Goal: Transaction & Acquisition: Purchase product/service

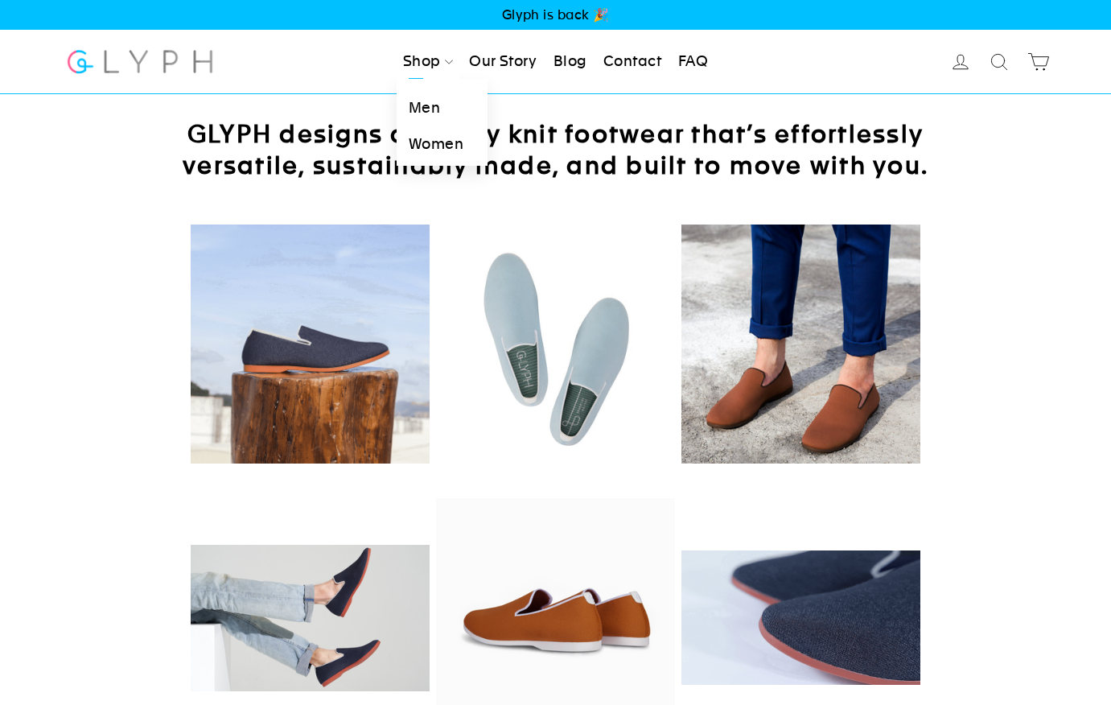
click at [425, 106] on link "Men" at bounding box center [442, 108] width 91 height 36
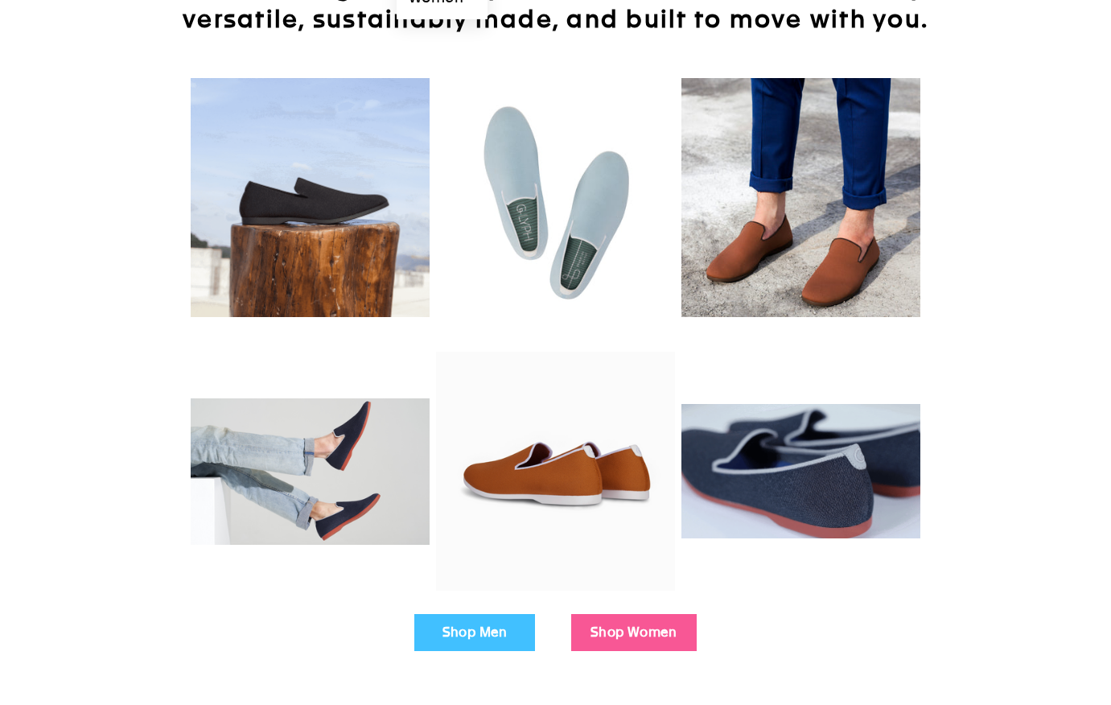
scroll to position [153, 0]
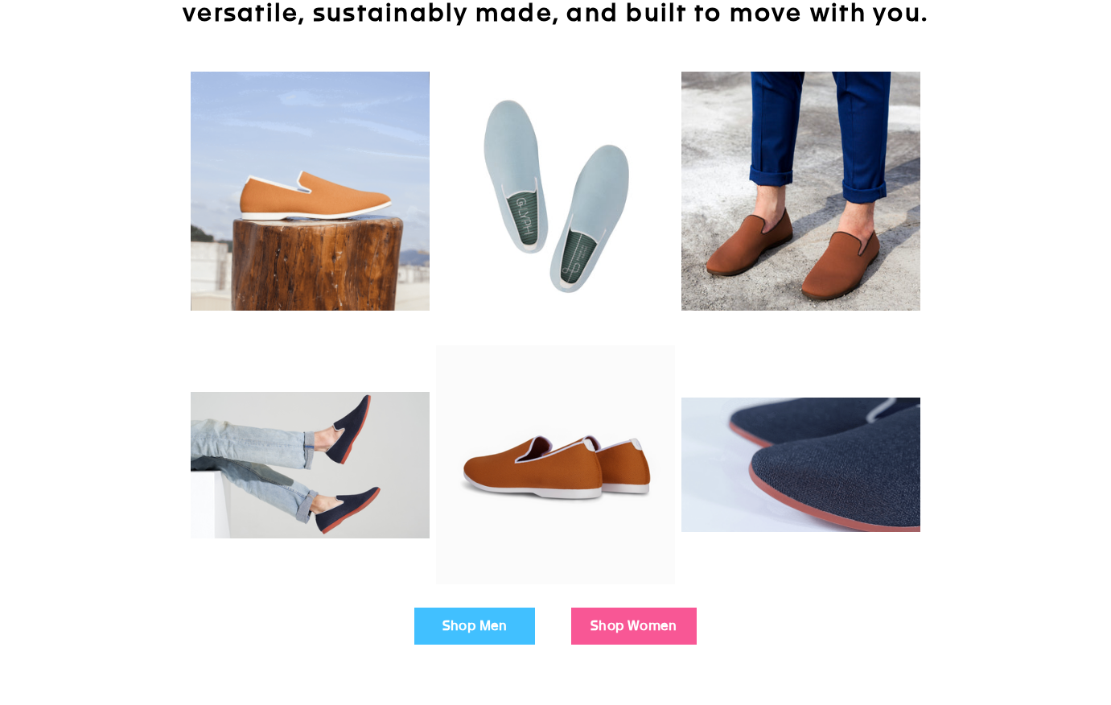
click at [474, 623] on link "Shop Men" at bounding box center [474, 625] width 121 height 37
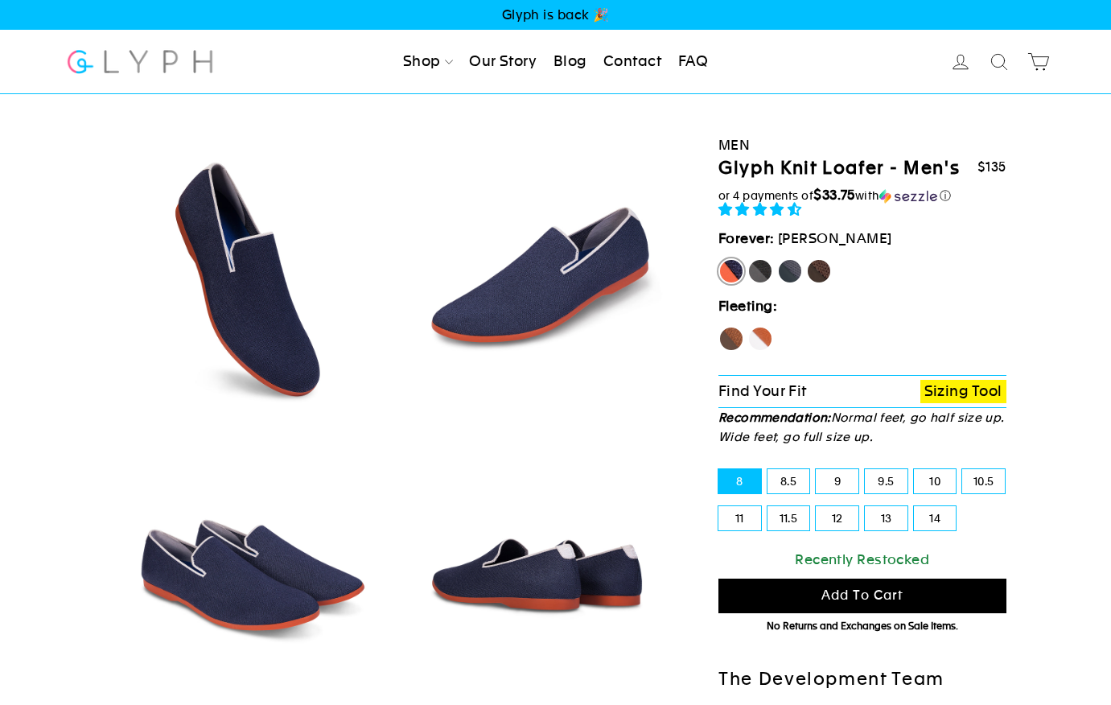
select select "highest-rating"
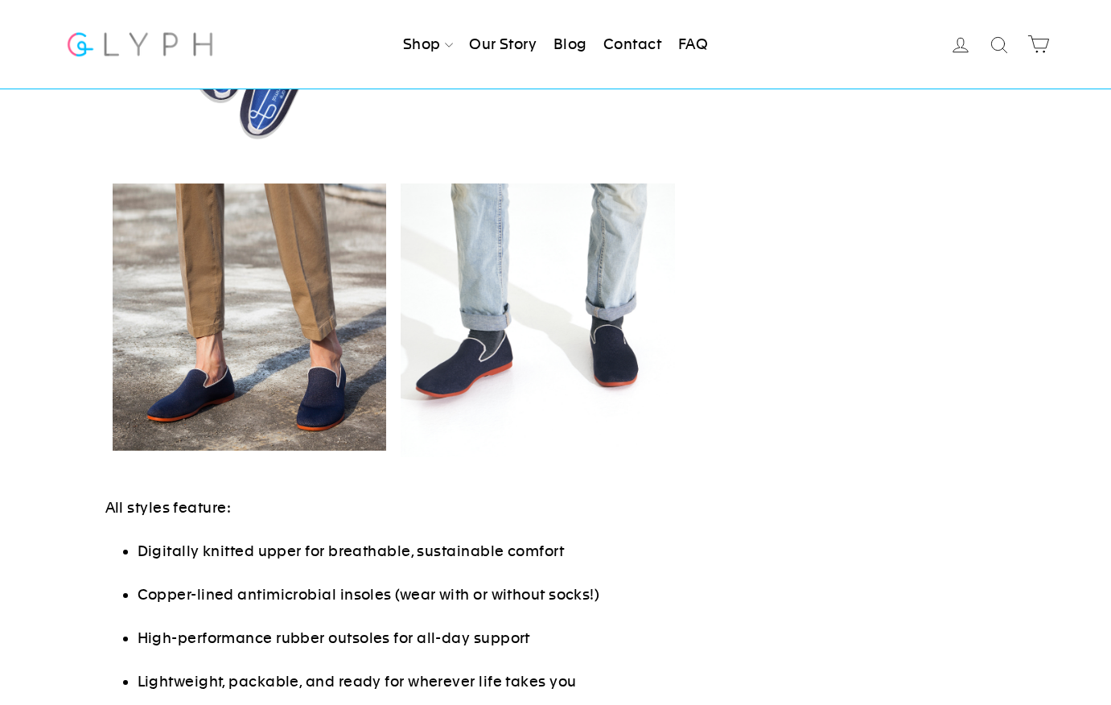
scroll to position [872, 0]
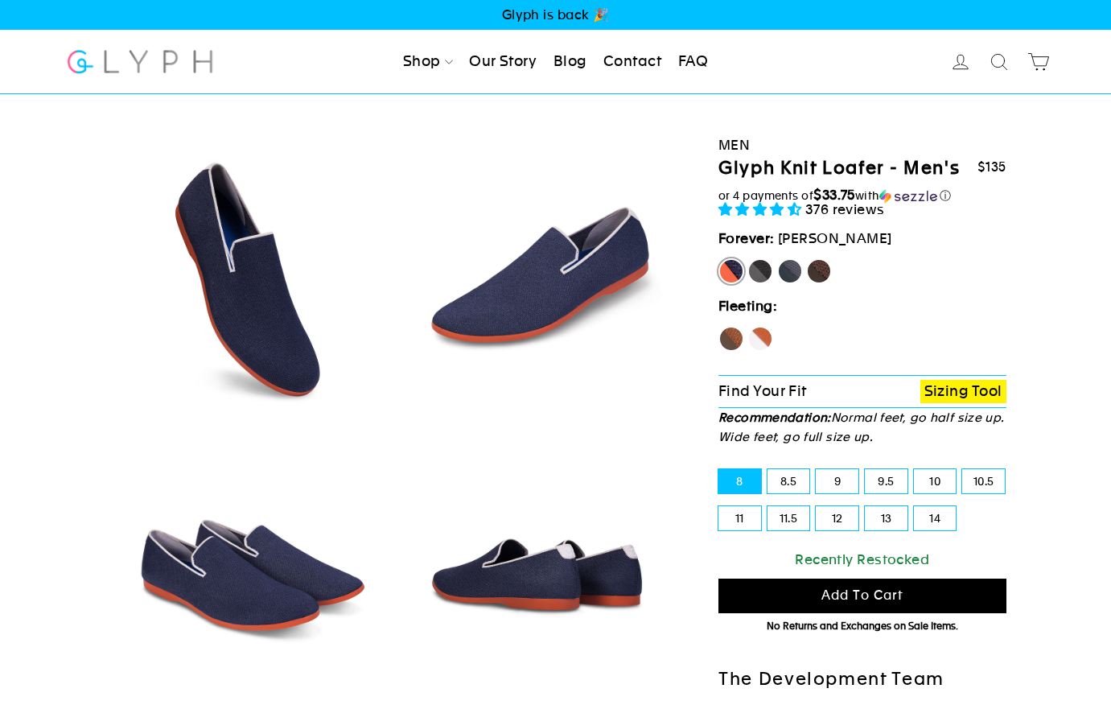
select select "highest-rating"
click at [758, 269] on label "Panther" at bounding box center [760, 271] width 26 height 26
click at [748, 259] on input "Panther" at bounding box center [747, 258] width 1 height 1
radio input "true"
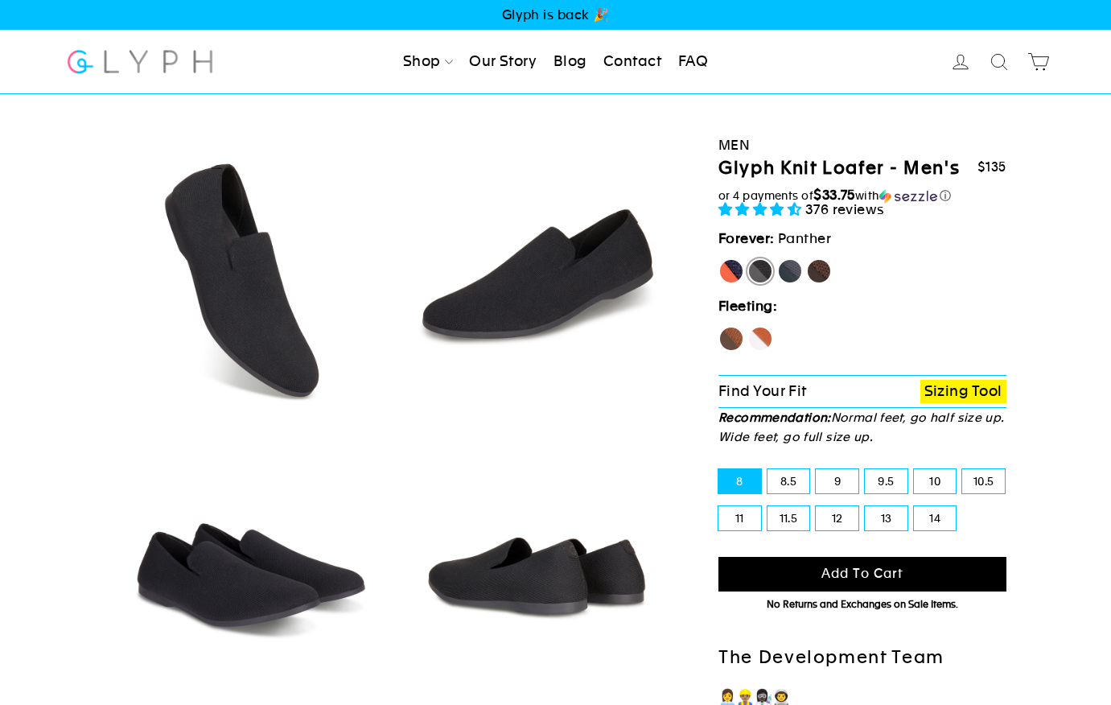
click at [789, 266] on label "Rhino" at bounding box center [790, 271] width 26 height 26
click at [778, 259] on input "Rhino" at bounding box center [777, 258] width 1 height 1
radio input "true"
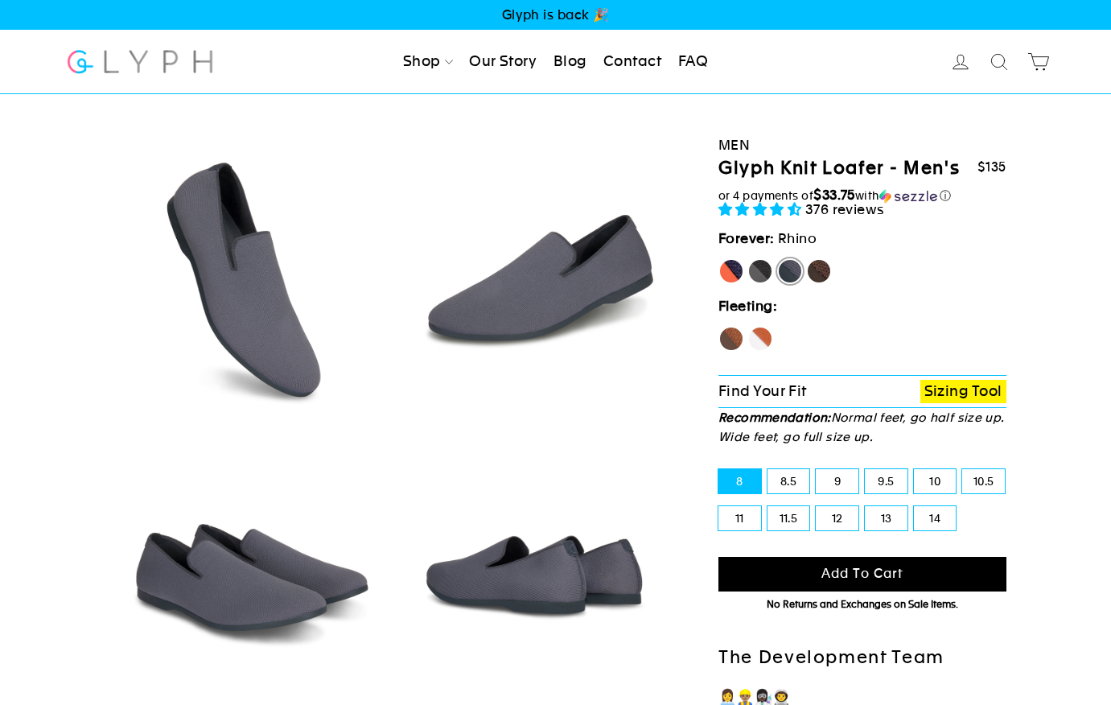
click at [762, 339] on label "Fox" at bounding box center [760, 339] width 26 height 26
click at [748, 327] on input "Fox" at bounding box center [747, 326] width 1 height 1
radio input "true"
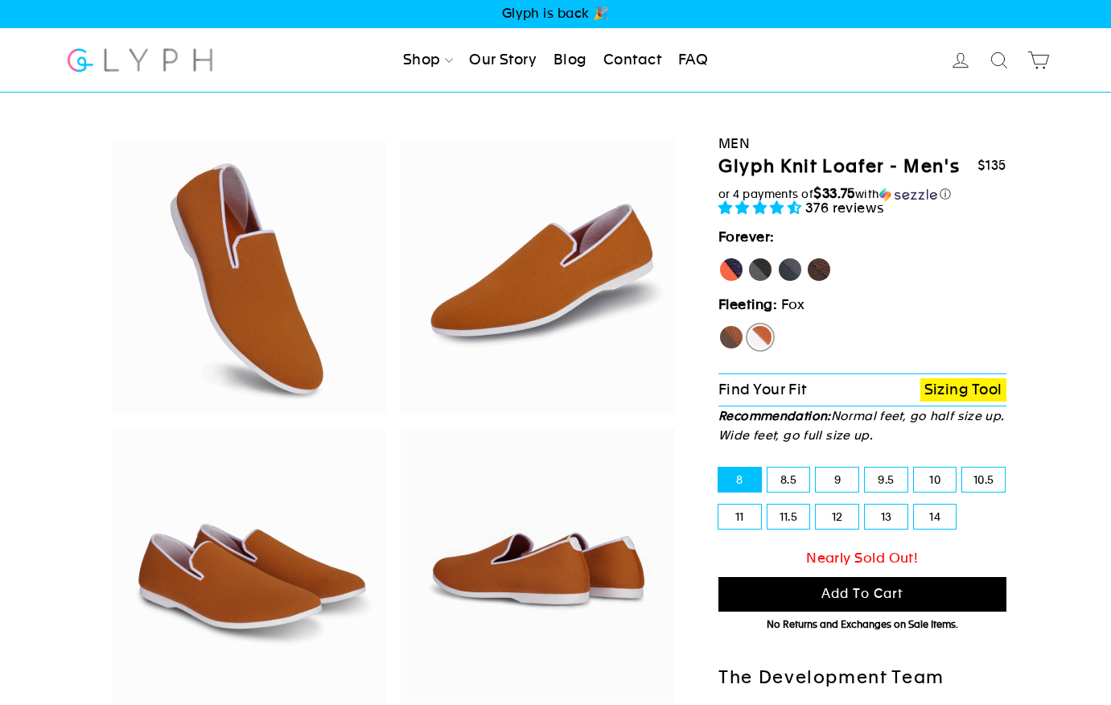
scroll to position [2, 0]
click at [734, 263] on label "[PERSON_NAME]" at bounding box center [731, 270] width 26 height 26
click at [719, 257] on input "[PERSON_NAME]" at bounding box center [718, 257] width 1 height 1
radio input "true"
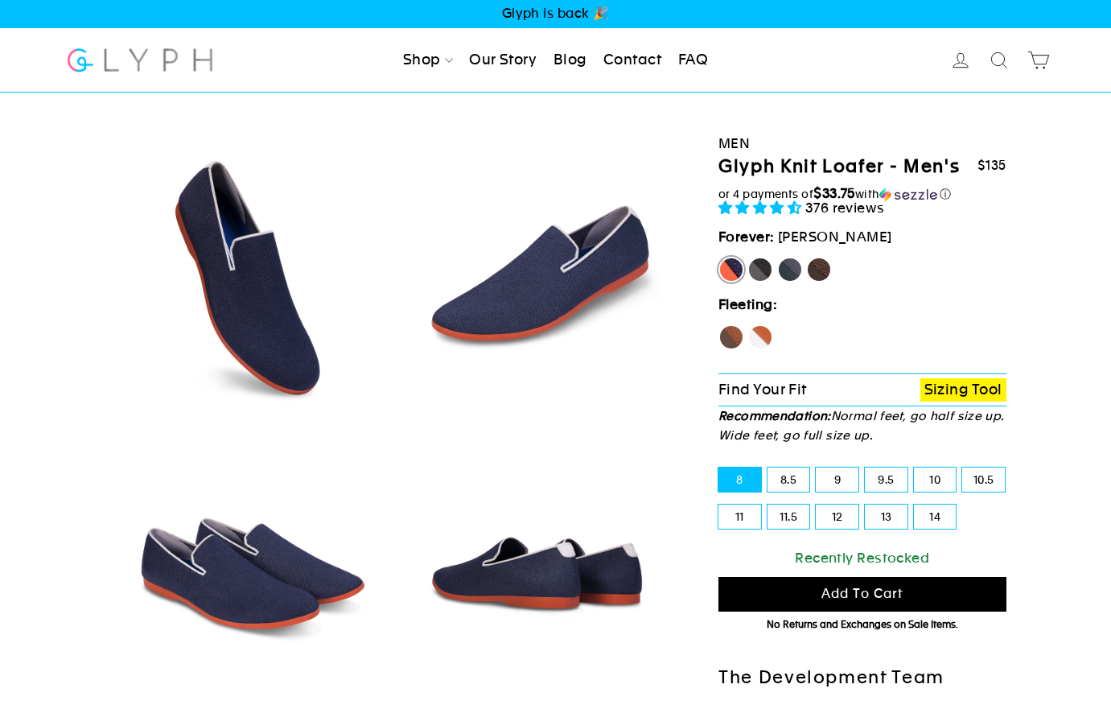
click at [758, 265] on label "Panther" at bounding box center [760, 270] width 26 height 26
click at [748, 257] on input "Panther" at bounding box center [747, 257] width 1 height 1
radio input "true"
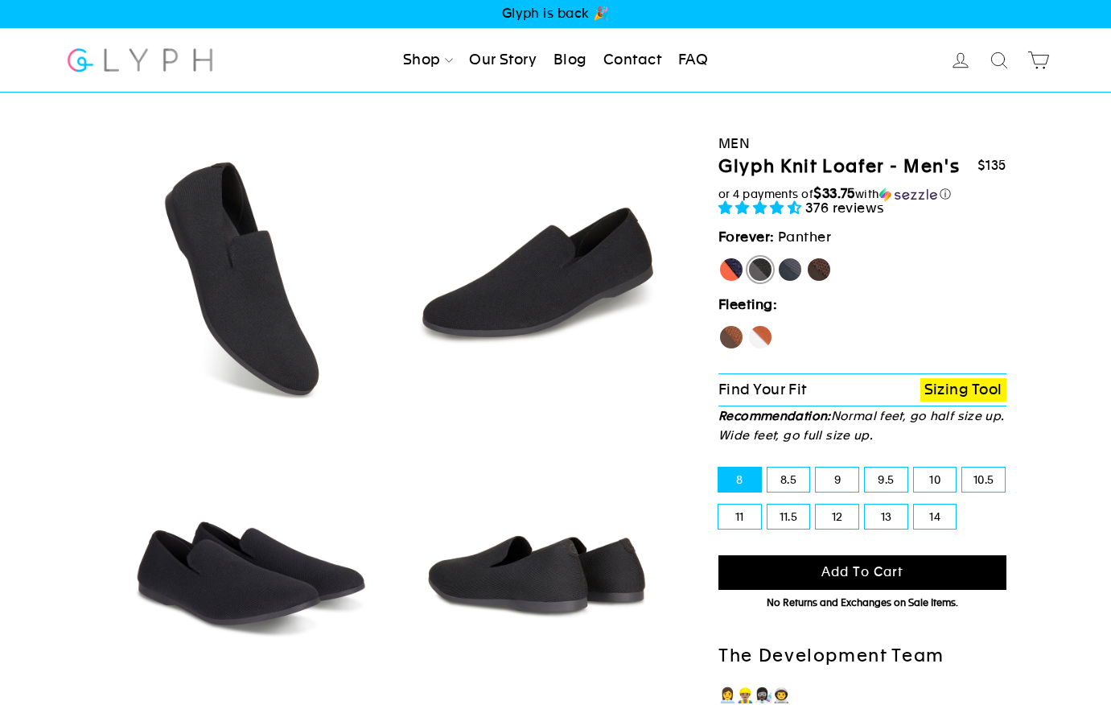
click at [791, 264] on label "Rhino" at bounding box center [790, 270] width 26 height 26
click at [778, 257] on input "Rhino" at bounding box center [777, 257] width 1 height 1
radio input "true"
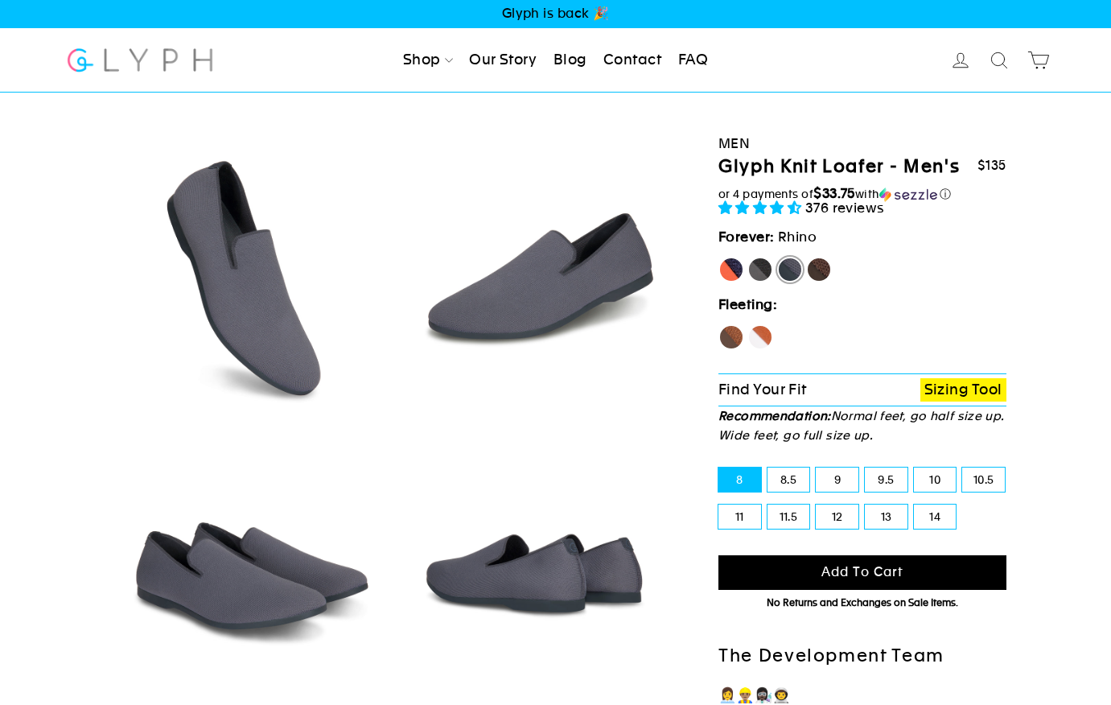
click at [824, 264] on label "Mustang" at bounding box center [819, 270] width 26 height 26
click at [807, 257] on input "Mustang" at bounding box center [806, 257] width 1 height 1
radio input "true"
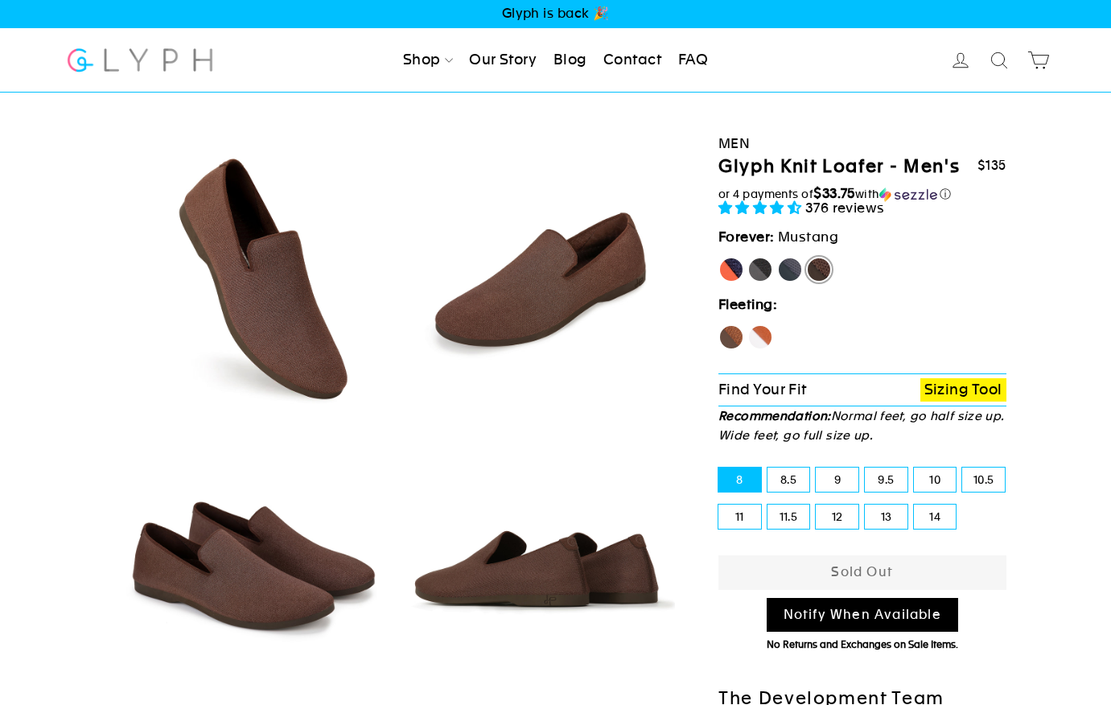
click at [730, 335] on label "Hawk" at bounding box center [731, 337] width 26 height 26
click at [719, 325] on input "Hawk" at bounding box center [718, 324] width 1 height 1
radio input "true"
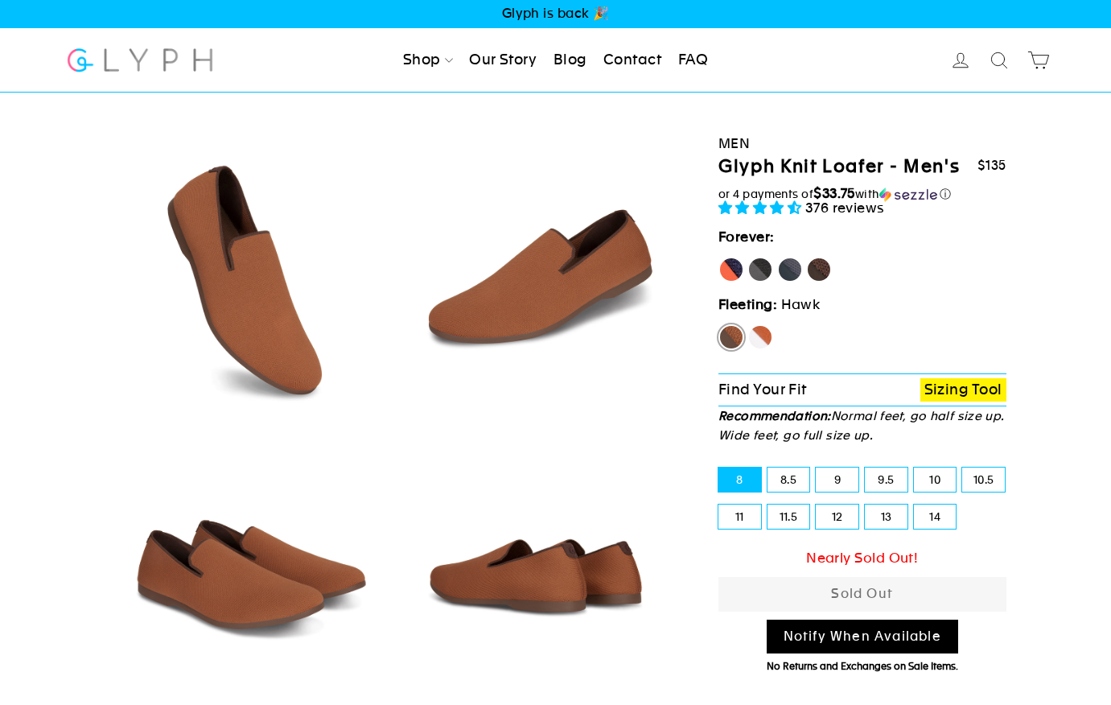
click at [762, 333] on label "Fox" at bounding box center [760, 337] width 26 height 26
click at [748, 325] on input "Fox" at bounding box center [747, 324] width 1 height 1
radio input "true"
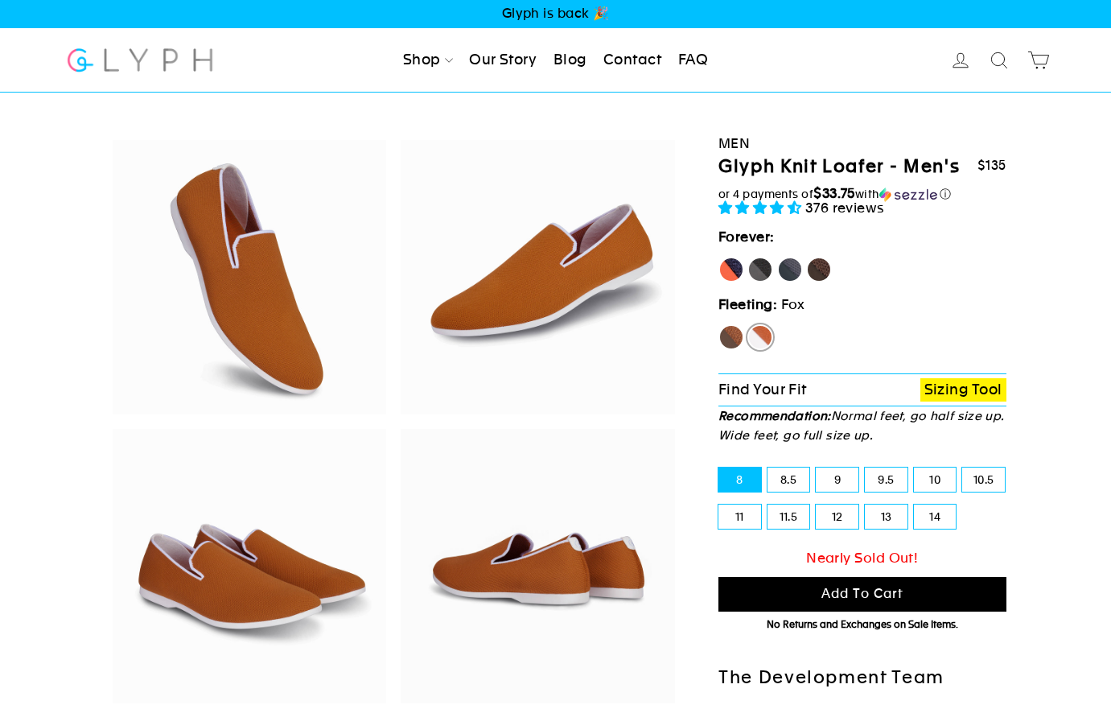
click at [789, 267] on label "Rhino" at bounding box center [790, 270] width 26 height 26
click at [778, 257] on input "Rhino" at bounding box center [777, 257] width 1 height 1
radio input "true"
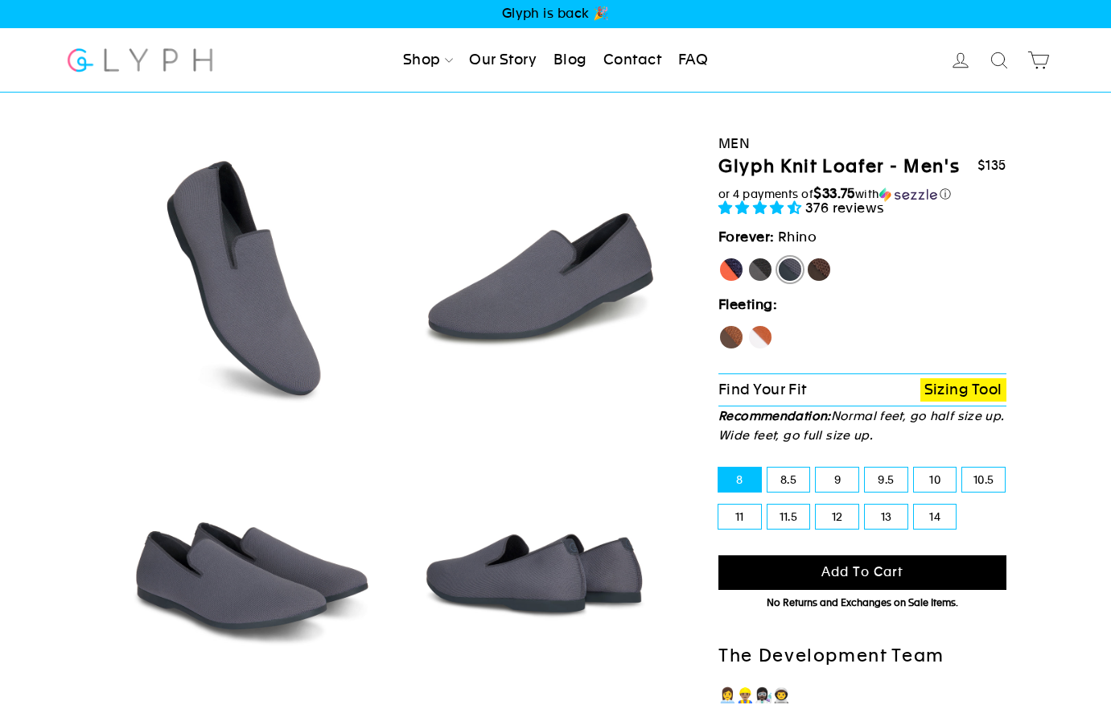
click at [731, 272] on label "[PERSON_NAME]" at bounding box center [731, 270] width 26 height 26
click at [719, 257] on input "[PERSON_NAME]" at bounding box center [718, 257] width 1 height 1
radio input "true"
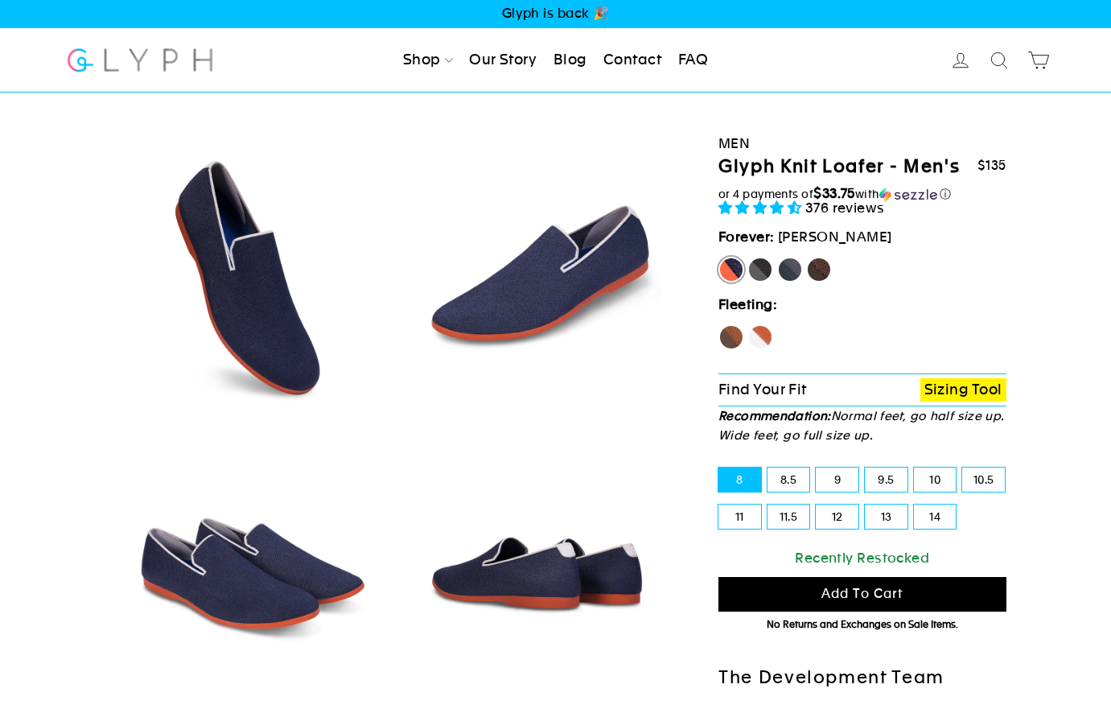
click at [759, 330] on label "Fox" at bounding box center [760, 337] width 26 height 26
click at [748, 325] on input "Fox" at bounding box center [747, 324] width 1 height 1
radio input "true"
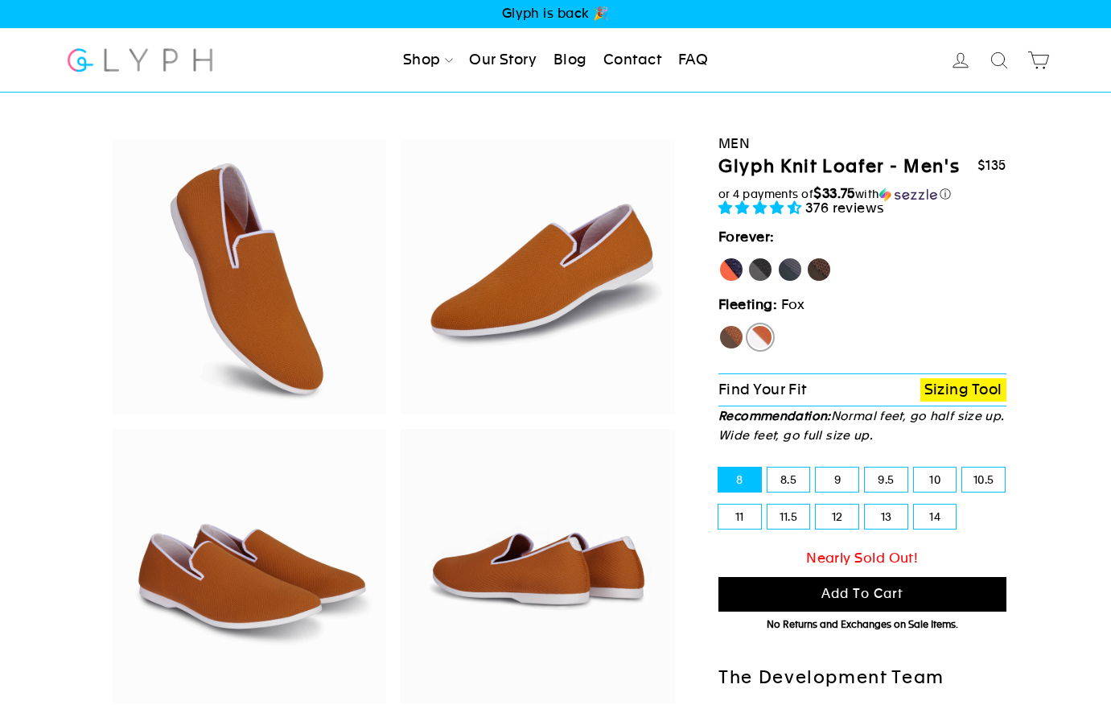
click at [790, 508] on label "11.5" at bounding box center [788, 516] width 43 height 24
click at [768, 505] on input "11.5" at bounding box center [767, 504] width 1 height 1
radio input "true"
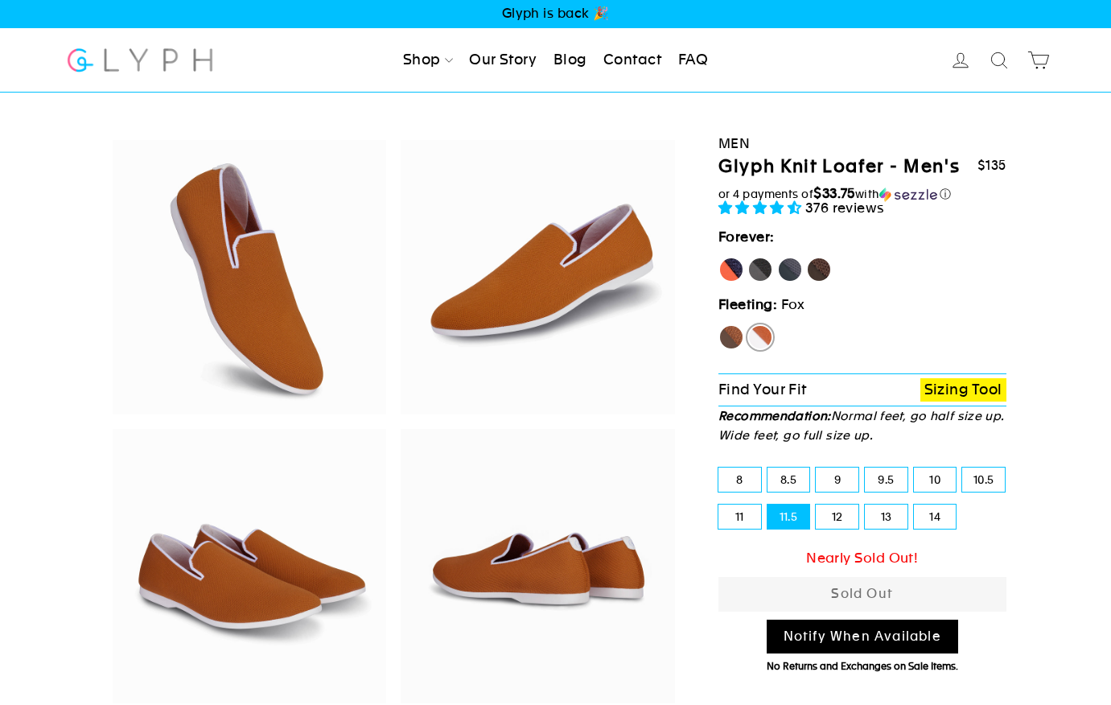
click at [788, 266] on label "Rhino" at bounding box center [790, 270] width 26 height 26
click at [778, 257] on input "Rhino" at bounding box center [777, 257] width 1 height 1
radio input "true"
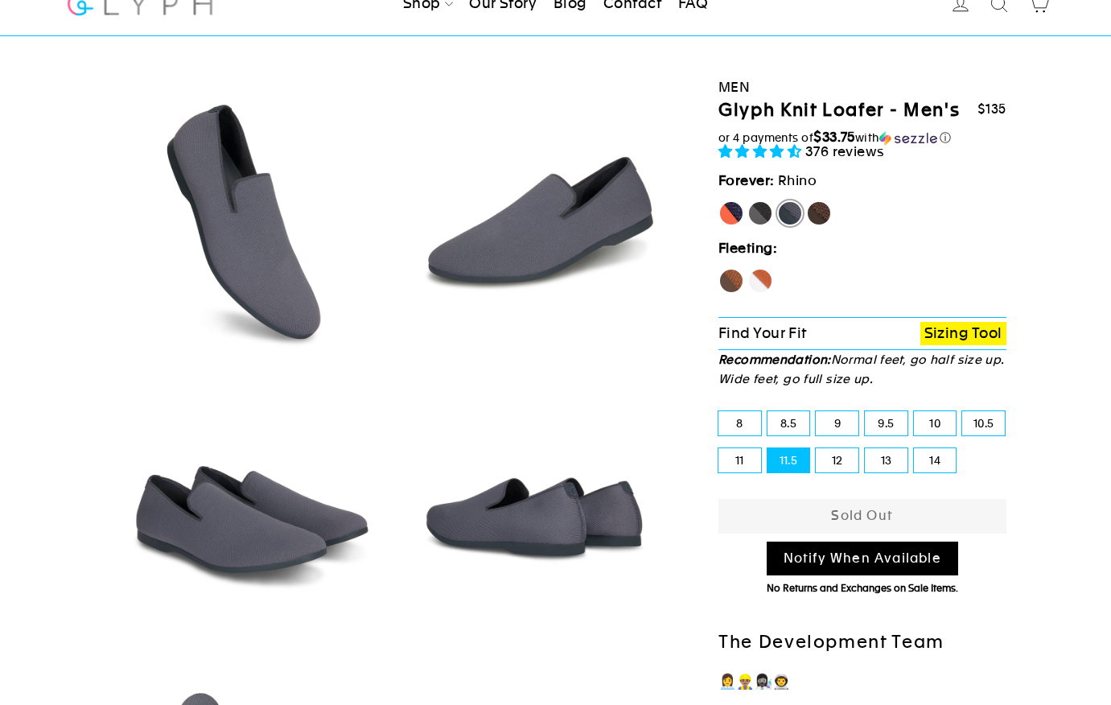
scroll to position [39, 0]
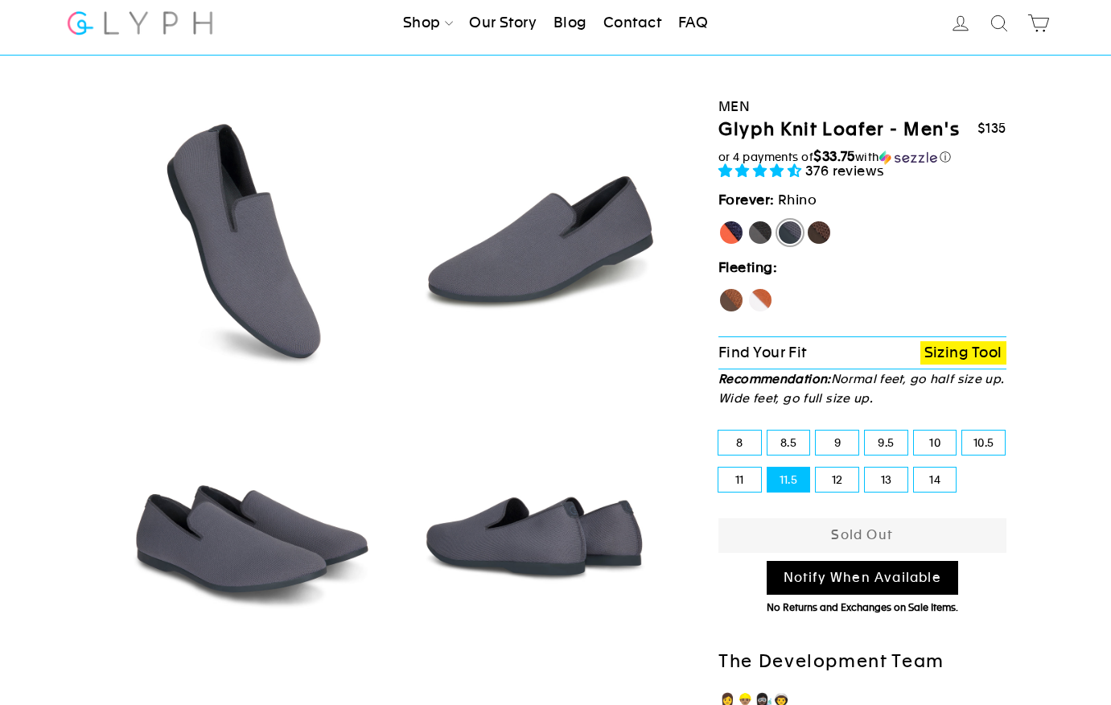
click at [734, 292] on label "Hawk" at bounding box center [731, 300] width 26 height 26
click at [719, 288] on input "Hawk" at bounding box center [718, 287] width 1 height 1
radio input "true"
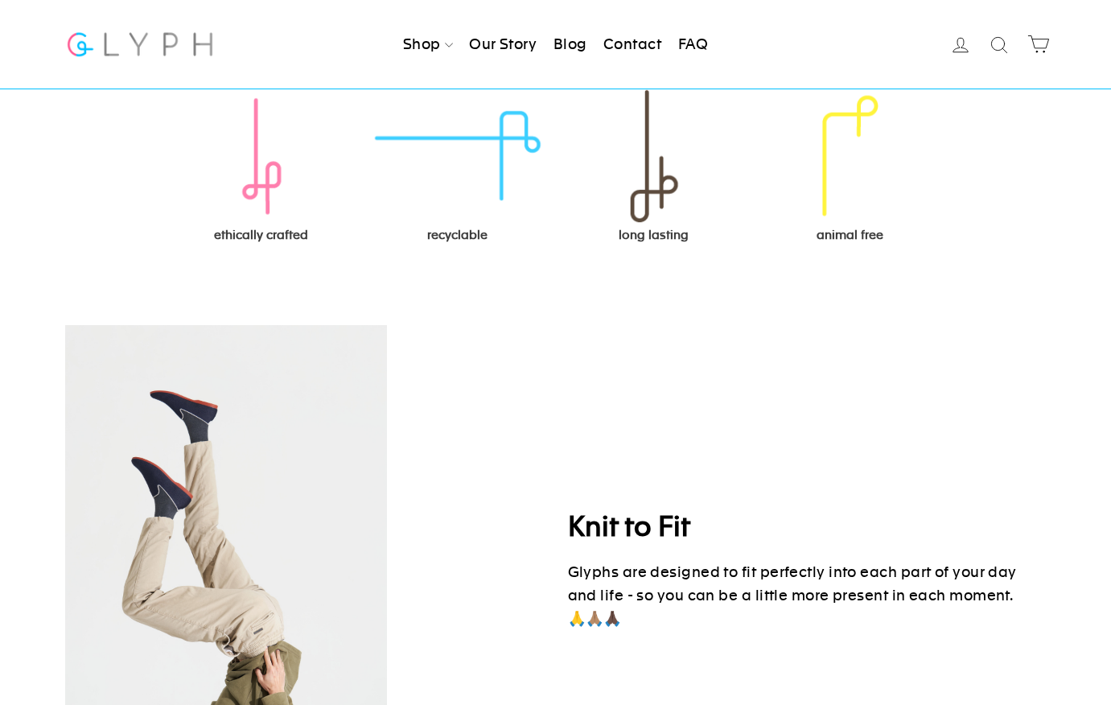
scroll to position [1773, 0]
